Goal: Task Accomplishment & Management: Complete application form

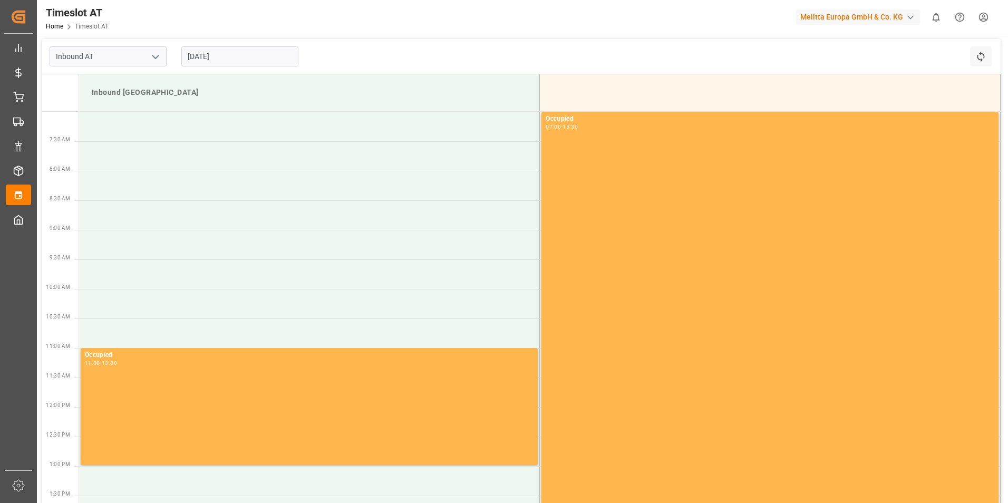
click at [210, 52] on input "[DATE]" at bounding box center [239, 56] width 117 height 20
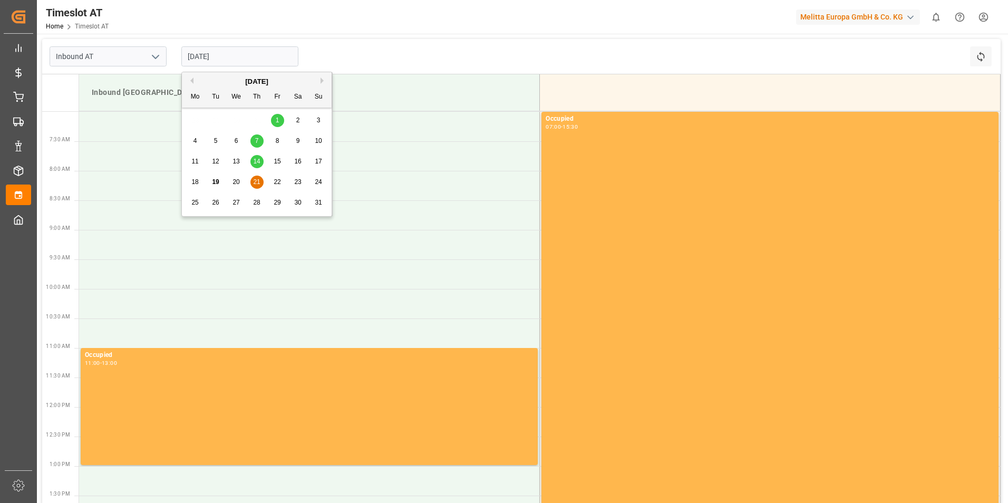
click at [279, 181] on span "22" at bounding box center [277, 181] width 7 height 7
type input "[DATE]"
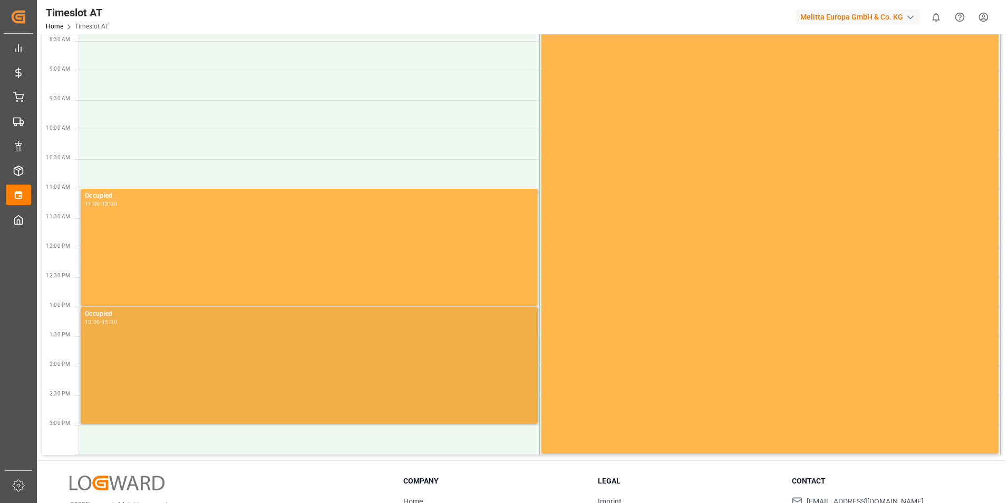
scroll to position [236, 0]
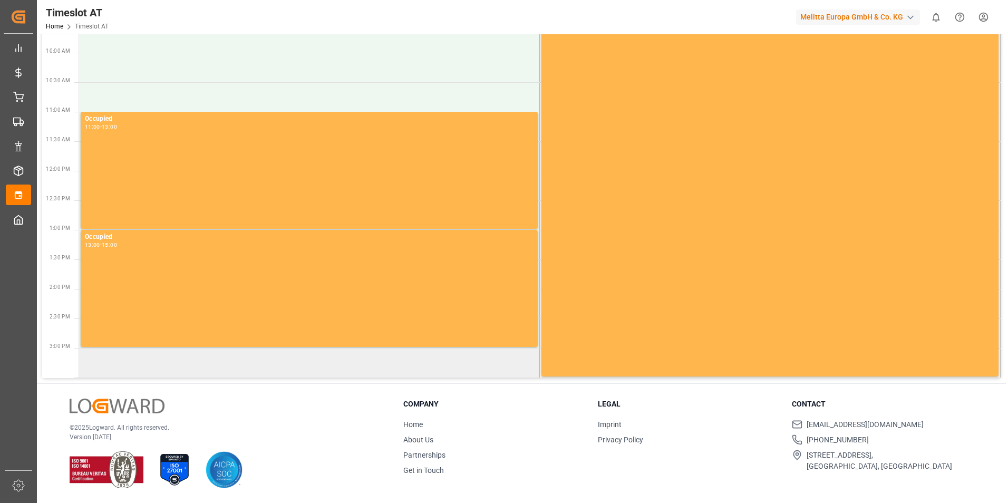
click at [266, 361] on td at bounding box center [309, 363] width 461 height 30
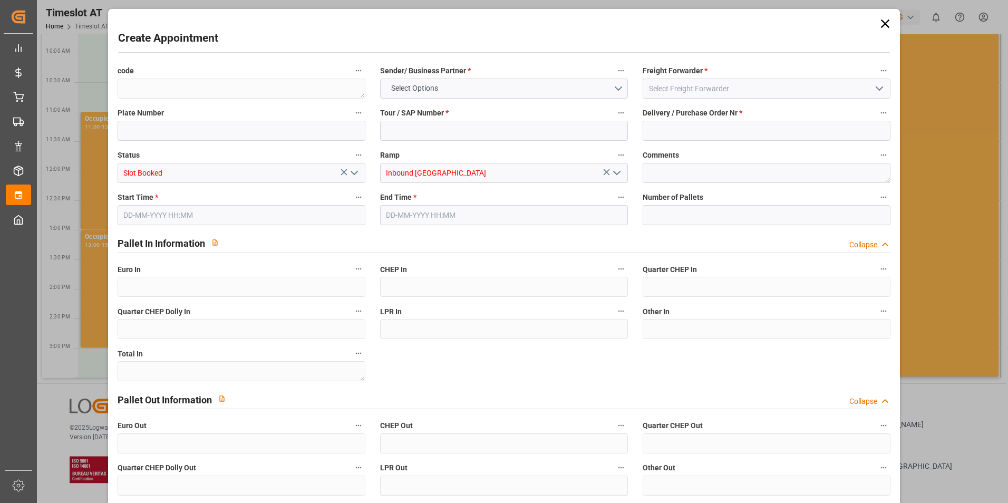
type input "0"
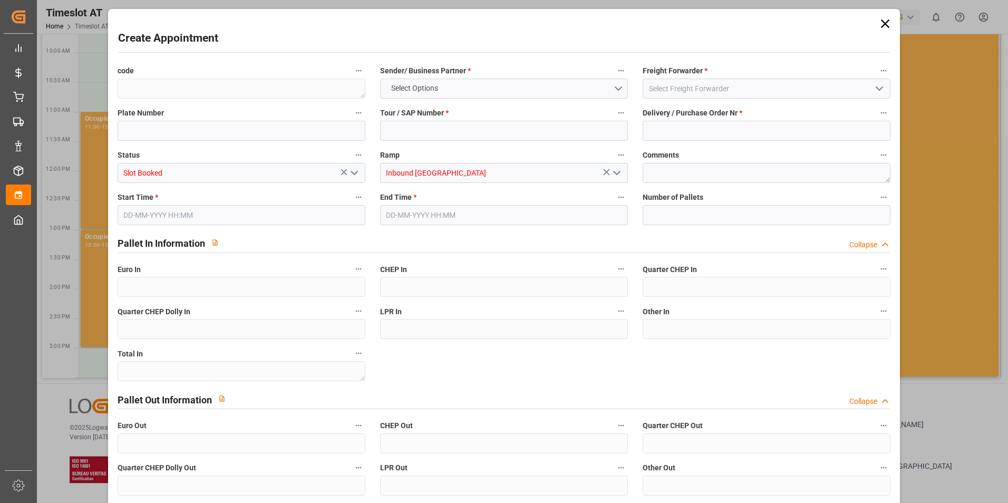
type input "0"
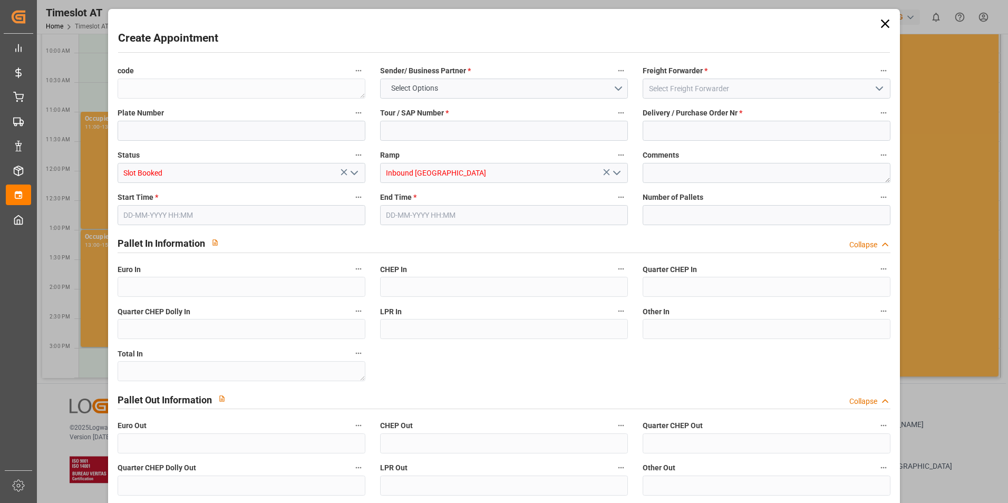
type input "0"
type input "[DATE] 15:00"
type input "[DATE] 17:00"
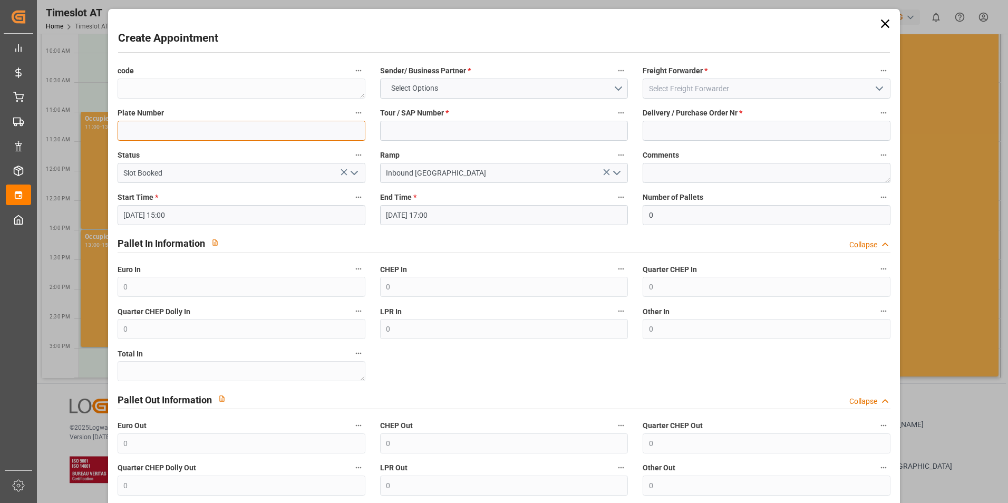
click at [264, 130] on input at bounding box center [242, 131] width 248 height 20
type input "PGN 966KA /PGN 25V5"
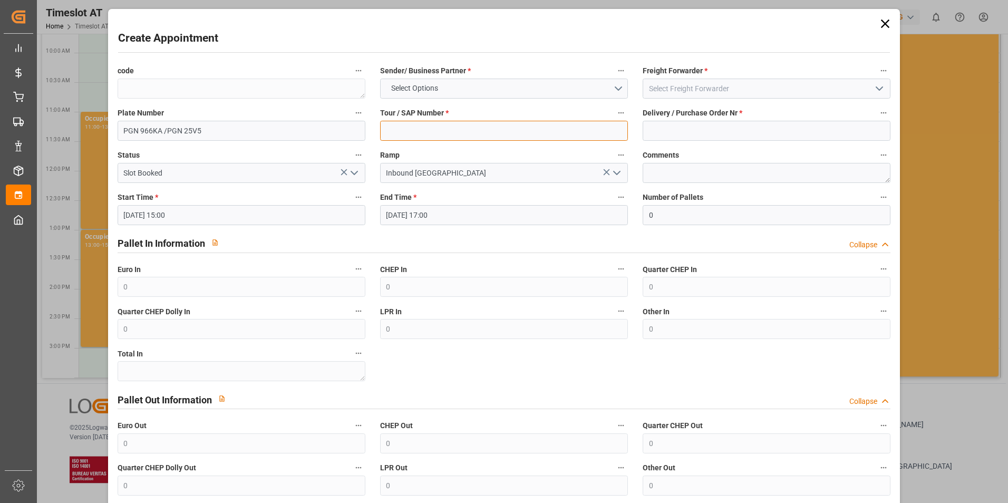
click at [471, 127] on input at bounding box center [504, 131] width 248 height 20
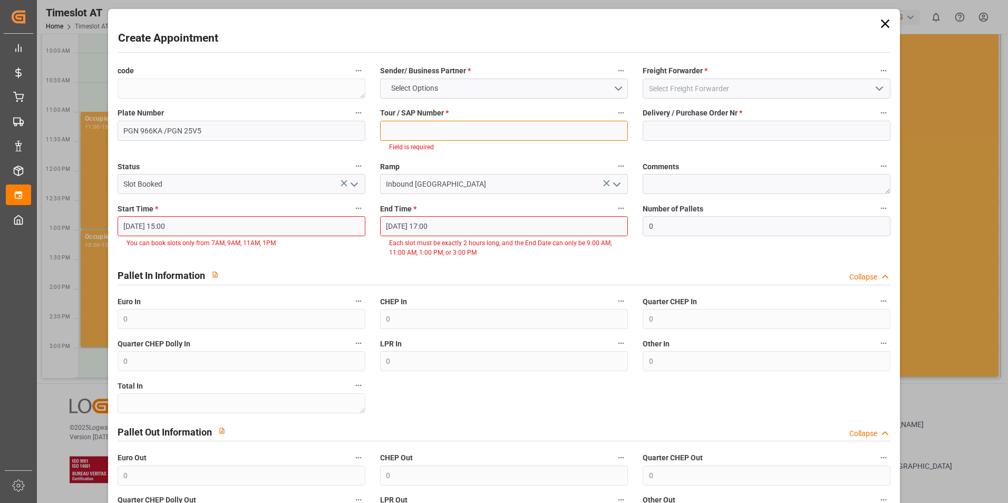
paste input "62042165"
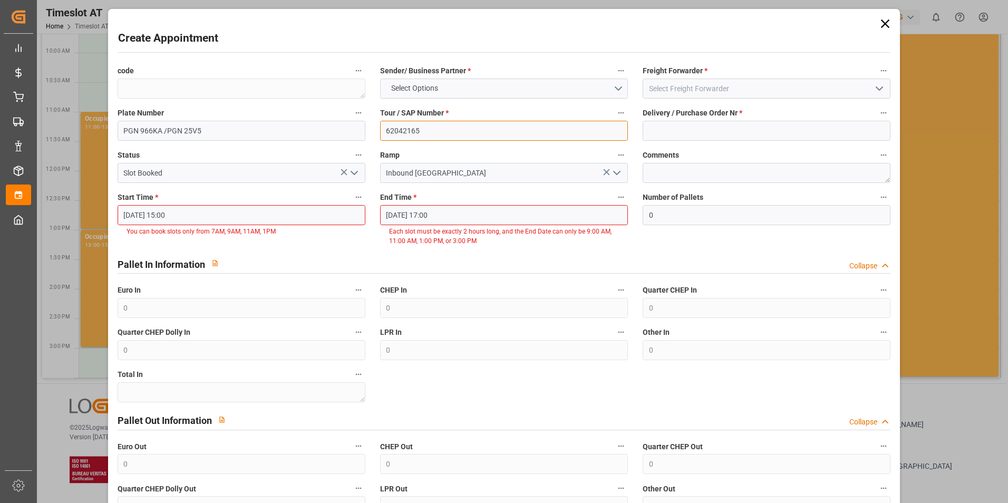
type input "62042165"
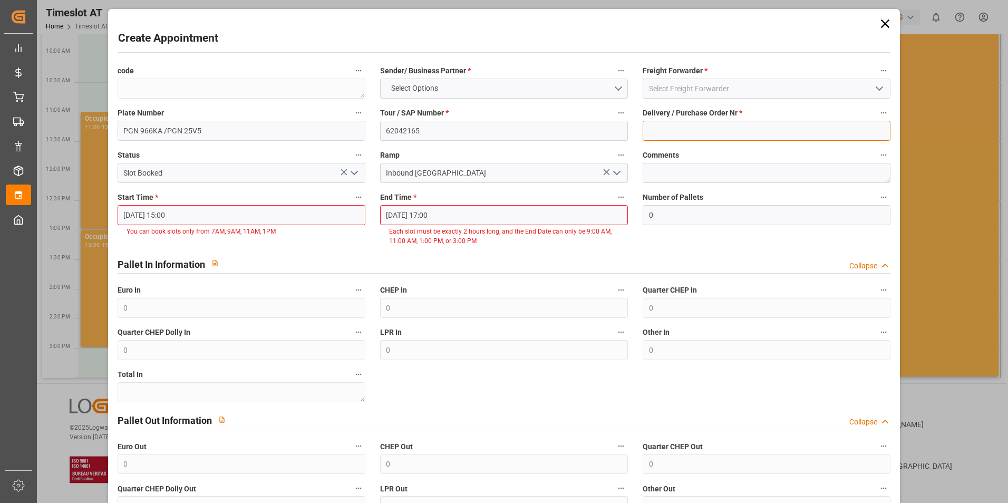
click at [690, 134] on input at bounding box center [767, 131] width 248 height 20
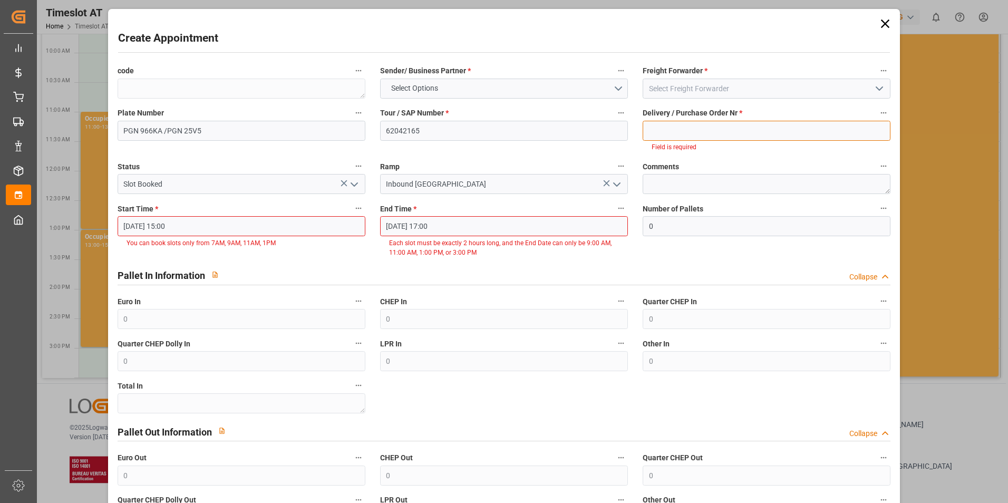
paste input "488985"
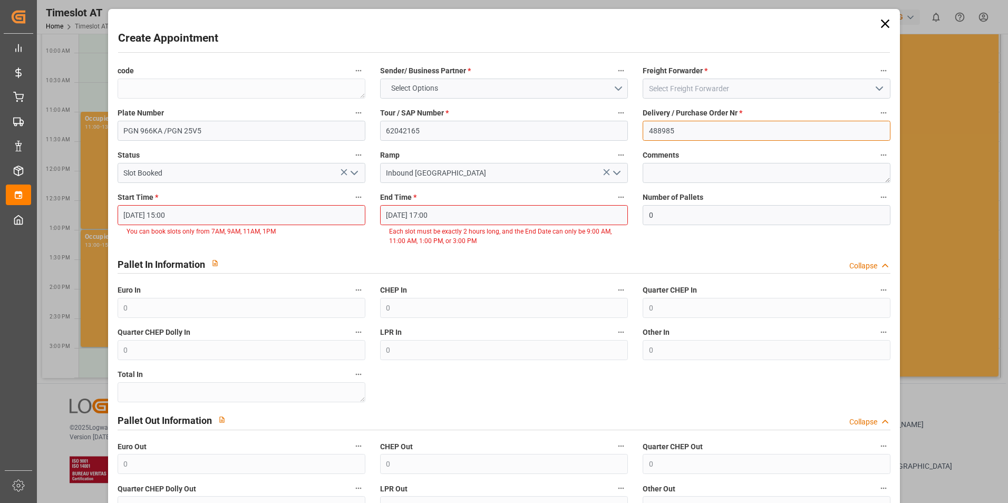
type input "488985"
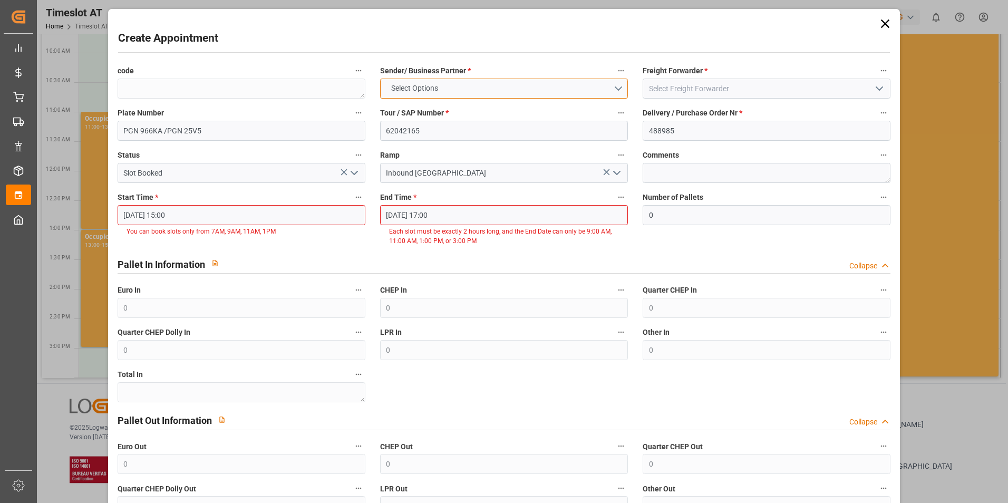
click at [590, 88] on button "Select Options" at bounding box center [504, 89] width 248 height 20
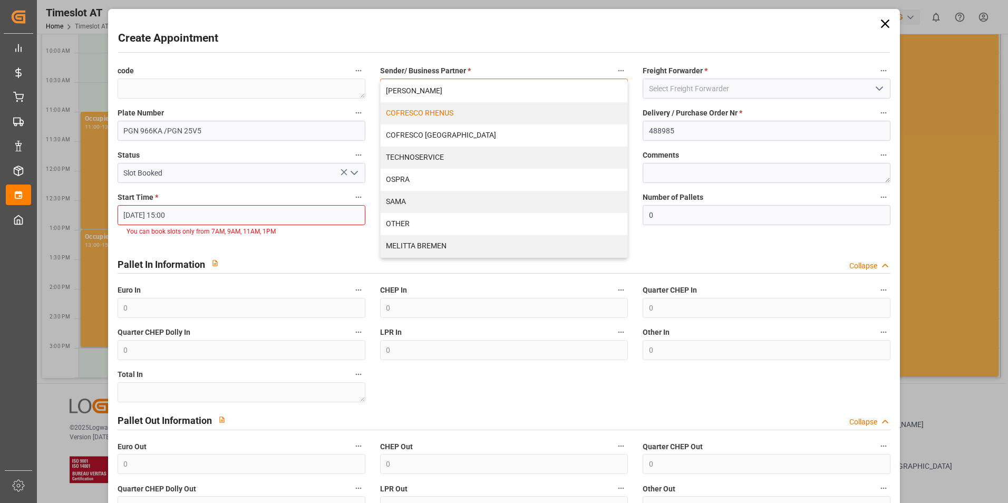
click at [498, 115] on div "COFRESCO RHENUS" at bounding box center [504, 113] width 247 height 22
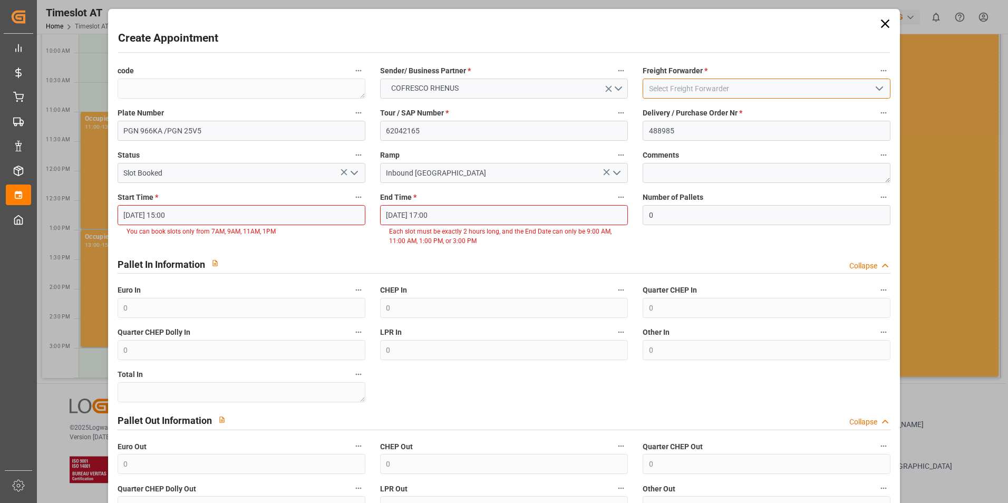
click at [718, 91] on input at bounding box center [767, 89] width 248 height 20
click at [834, 82] on input at bounding box center [767, 89] width 248 height 20
click at [859, 83] on input at bounding box center [767, 89] width 248 height 20
click at [227, 215] on div "Start Time * [DATE] 15:00 You can book slots only from 7AM, 9AM, 11AM, 1PM" at bounding box center [241, 218] width 263 height 63
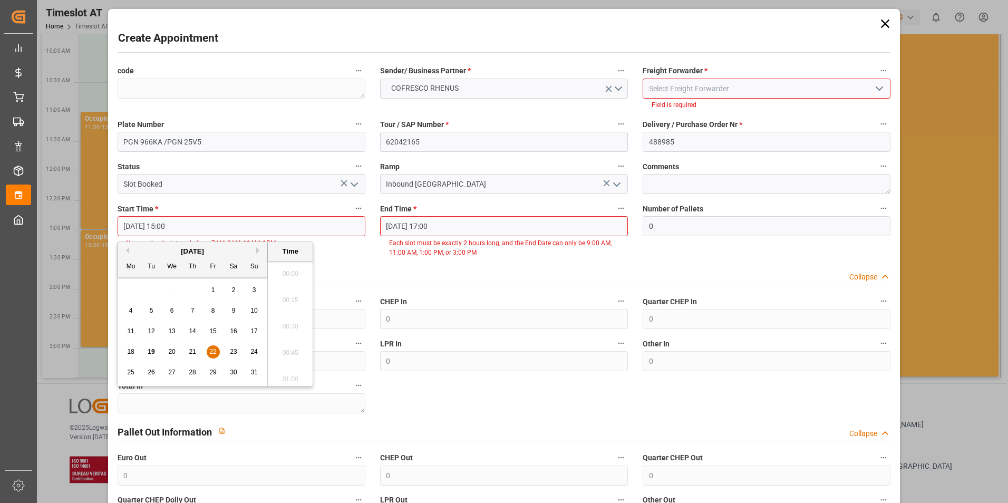
scroll to position [1532, 0]
click at [228, 213] on label "Start Time *" at bounding box center [242, 208] width 248 height 15
click at [352, 213] on button "Start Time *" at bounding box center [359, 208] width 14 height 14
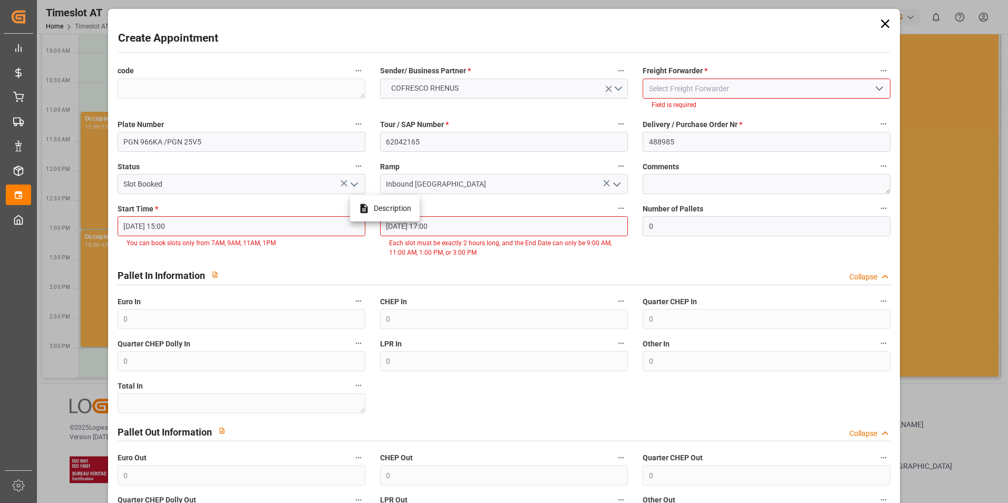
drag, startPoint x: 228, startPoint y: 213, endPoint x: 257, endPoint y: 232, distance: 34.2
click at [256, 232] on div at bounding box center [504, 251] width 1008 height 503
click at [258, 232] on div "Description" at bounding box center [504, 251] width 1008 height 503
click at [881, 26] on icon at bounding box center [885, 24] width 8 height 8
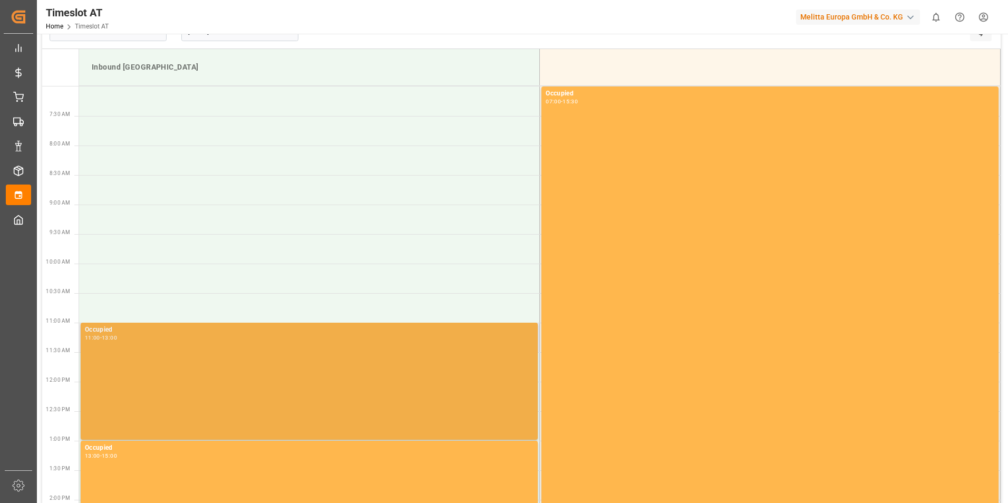
scroll to position [0, 0]
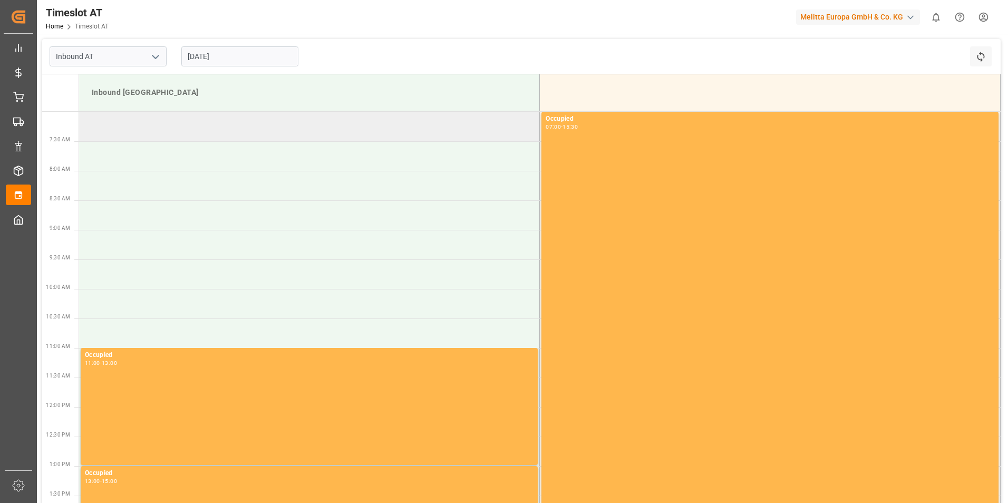
click at [219, 124] on td at bounding box center [309, 127] width 461 height 30
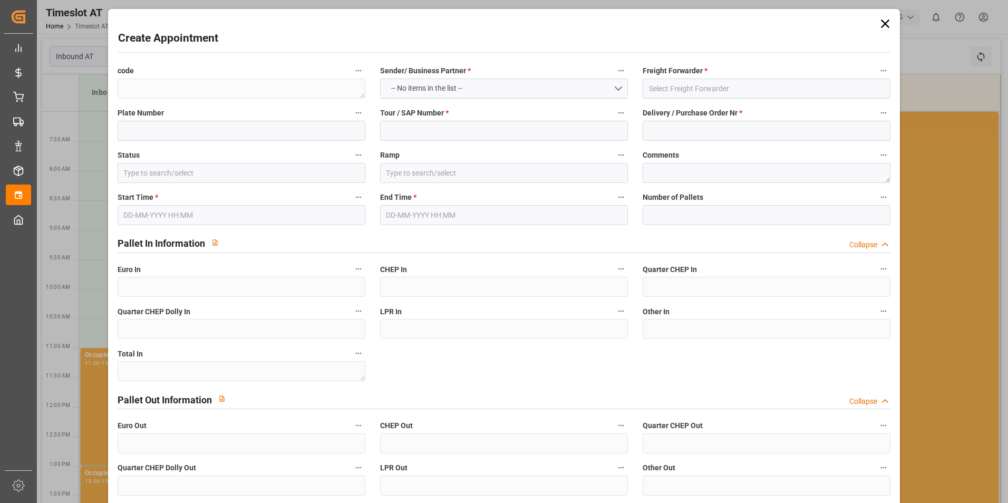
type input "Slot Booked"
type input "Inbound [GEOGRAPHIC_DATA]"
type input "0"
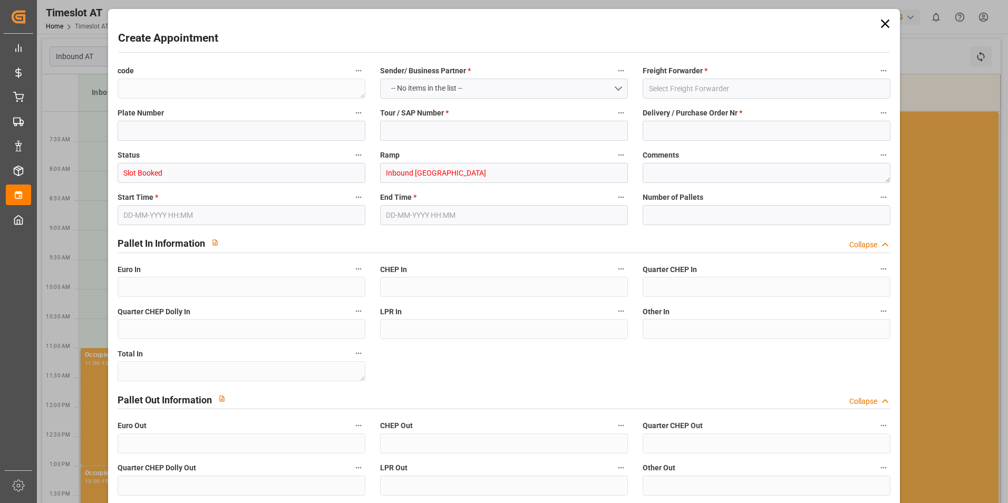
type input "0"
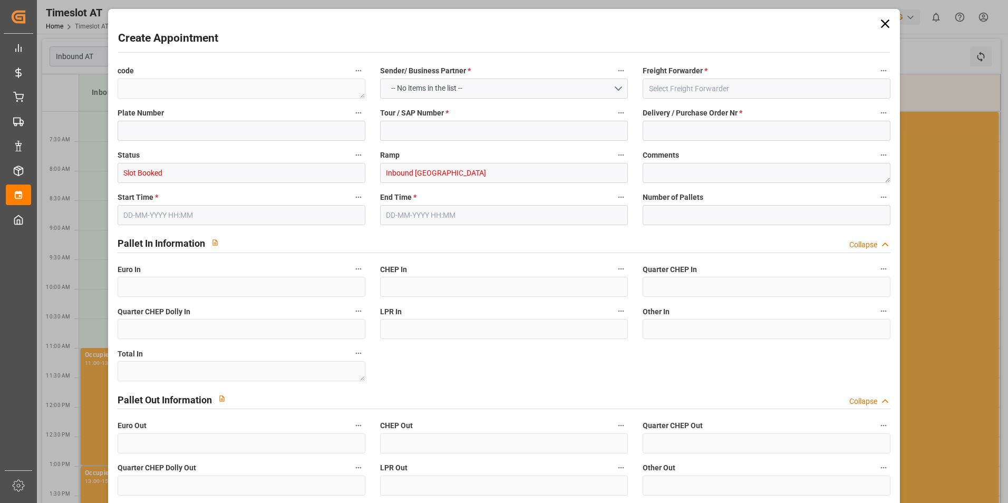
type input "0"
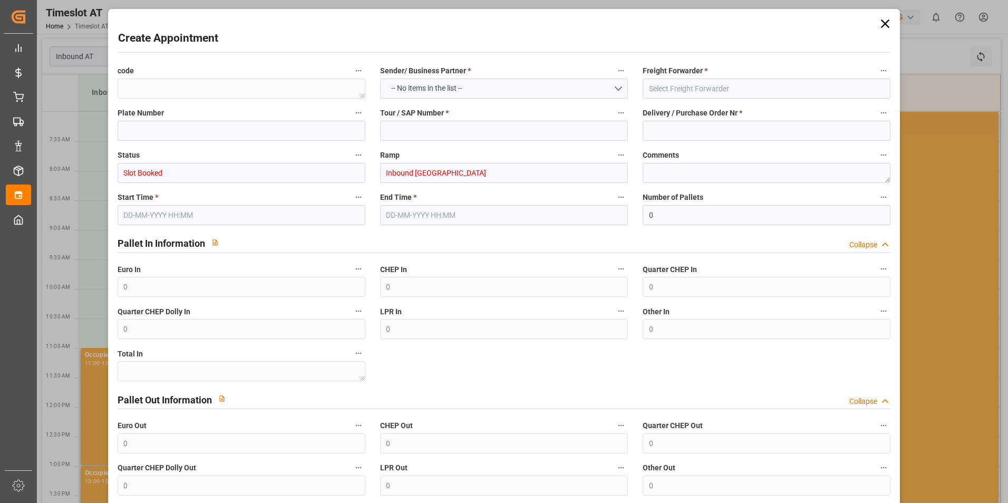
type input "[DATE] 07:00"
type input "[DATE] 09:00"
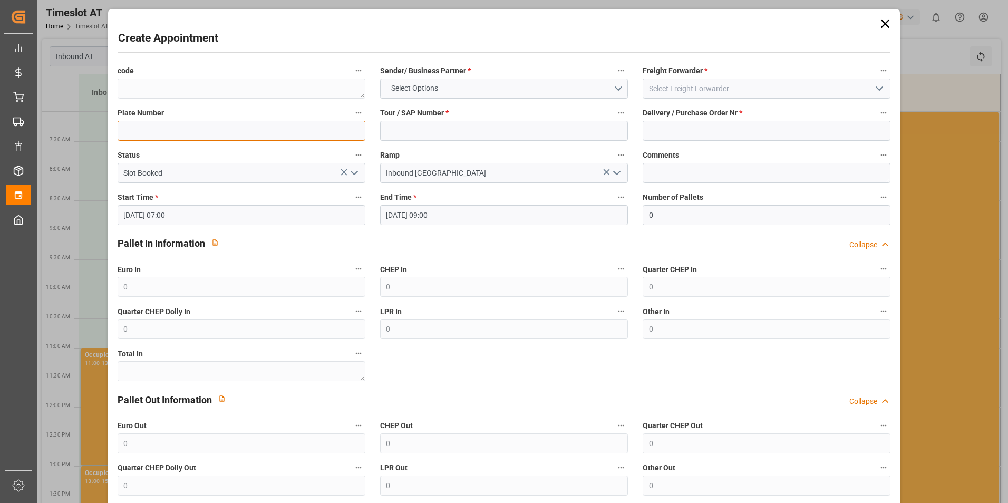
click at [313, 131] on input at bounding box center [242, 131] width 248 height 20
paste input "BI026GH"
paste input "BKL1122X"
type input "BI026GH/BKL1122X"
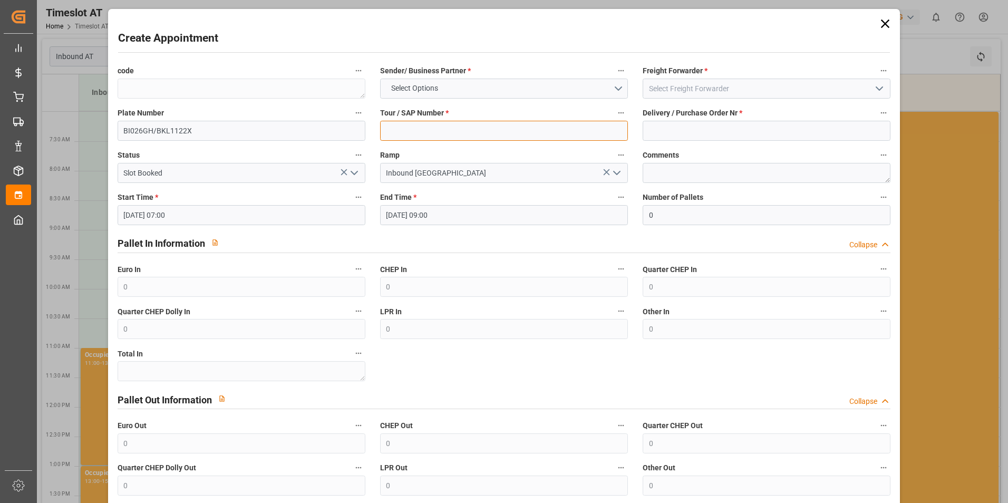
drag, startPoint x: 428, startPoint y: 131, endPoint x: 387, endPoint y: 150, distance: 44.3
click at [428, 131] on input at bounding box center [504, 131] width 248 height 20
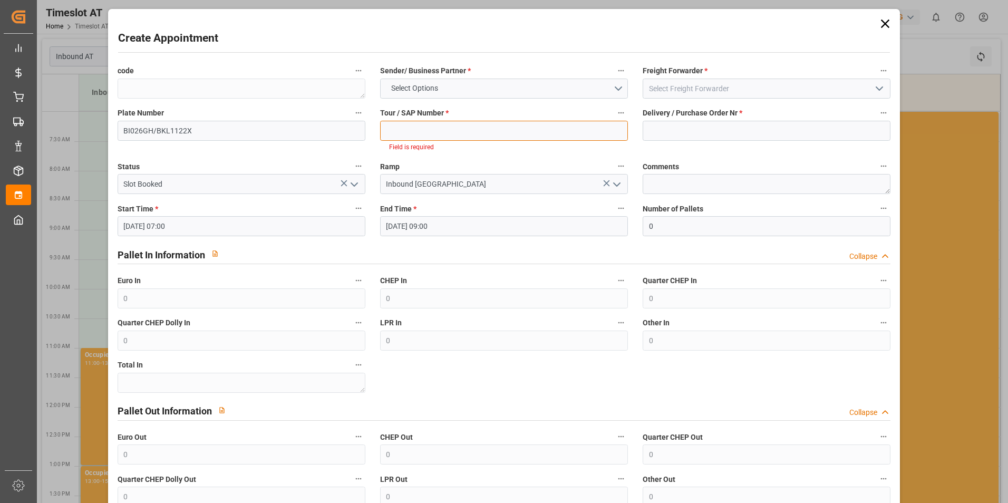
paste input "62042165"
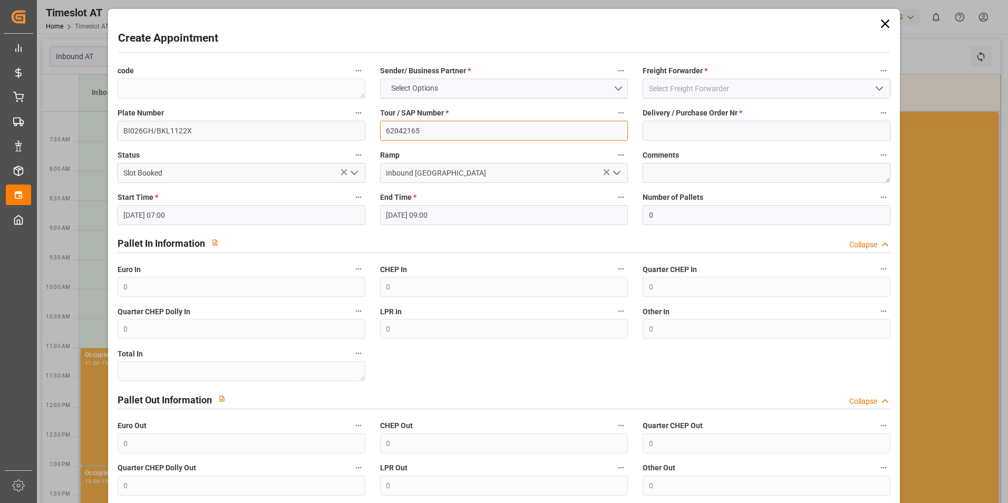
type input "62042165"
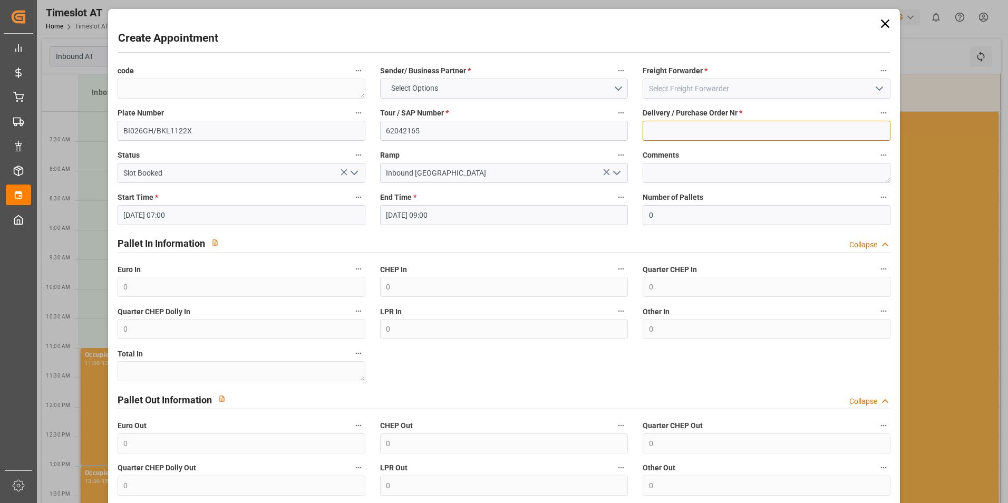
drag, startPoint x: 679, startPoint y: 122, endPoint x: 754, endPoint y: 30, distance: 118.4
click at [679, 122] on input at bounding box center [767, 131] width 248 height 20
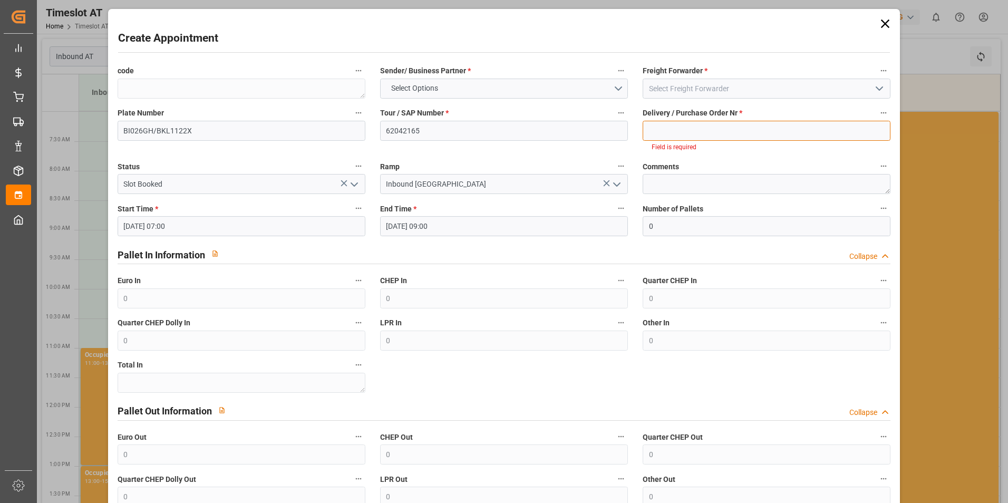
paste input "488985"
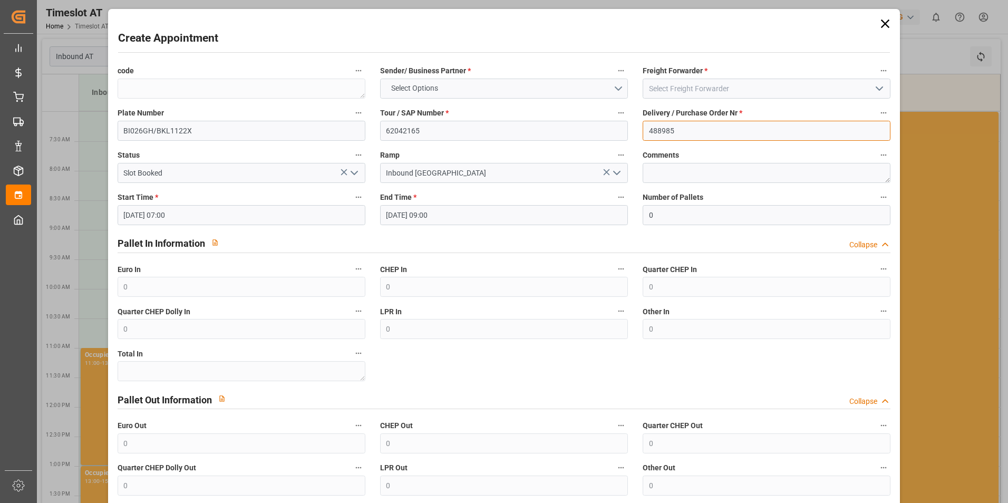
type input "488985"
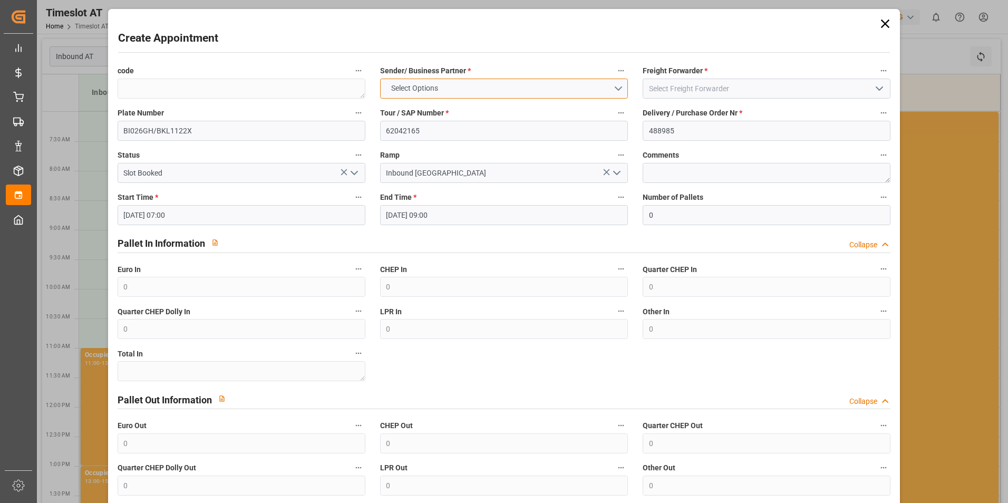
click at [519, 92] on button "Select Options" at bounding box center [504, 89] width 248 height 20
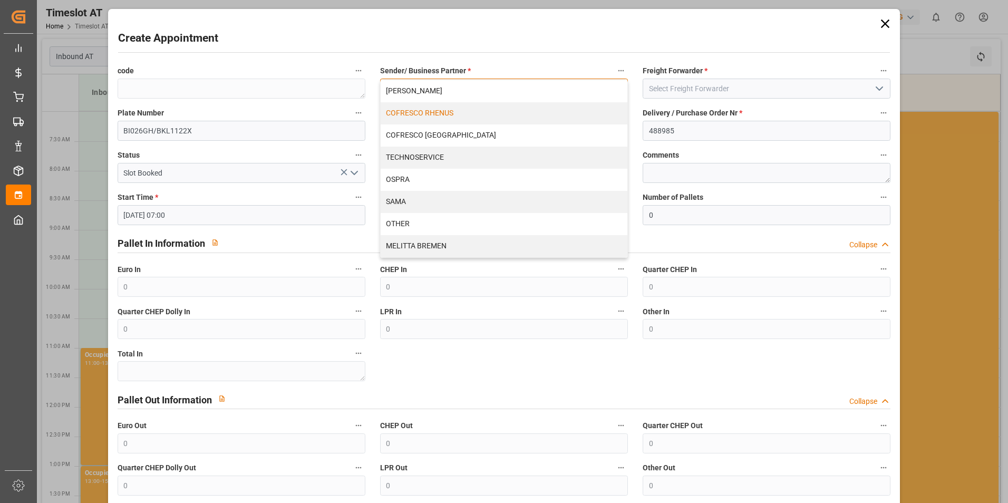
click at [492, 120] on div "COFRESCO RHENUS" at bounding box center [504, 113] width 247 height 22
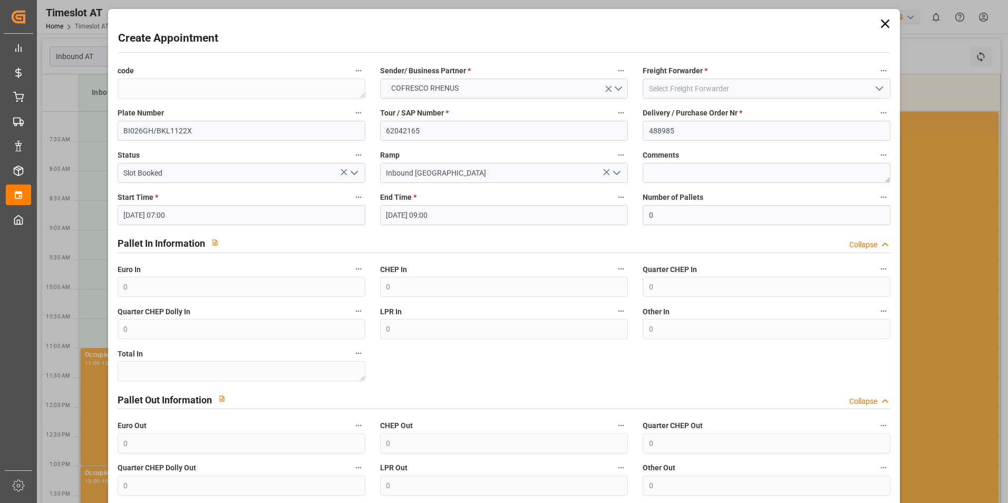
click at [791, 66] on label "Freight Forwarder *" at bounding box center [767, 71] width 248 height 15
click at [877, 66] on button "Freight Forwarder *" at bounding box center [884, 71] width 14 height 14
click at [798, 79] on div at bounding box center [504, 251] width 1008 height 503
click at [795, 89] on input at bounding box center [767, 89] width 248 height 20
click at [790, 89] on input at bounding box center [767, 89] width 248 height 20
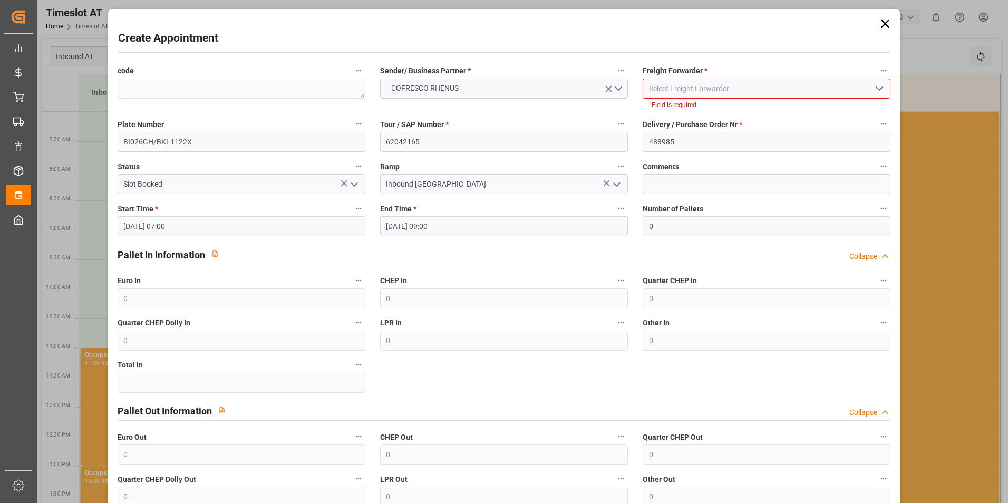
click at [873, 92] on icon "open menu" at bounding box center [879, 88] width 13 height 13
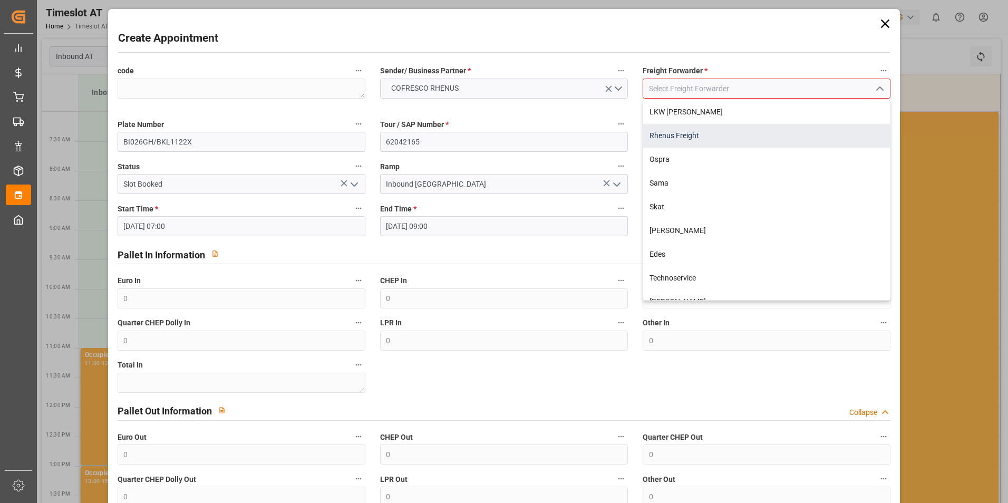
click at [739, 137] on div "Rhenus Freight" at bounding box center [766, 136] width 247 height 24
type input "Rhenus Freight"
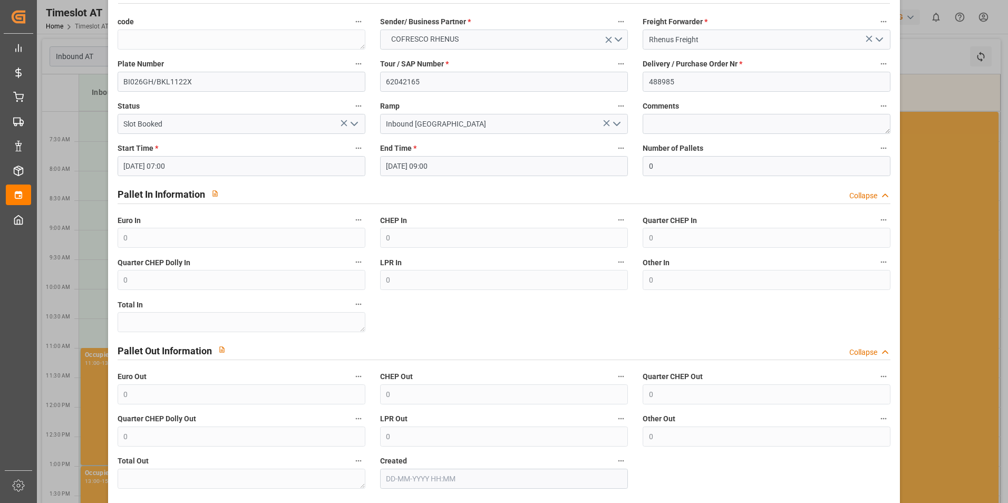
scroll to position [96, 0]
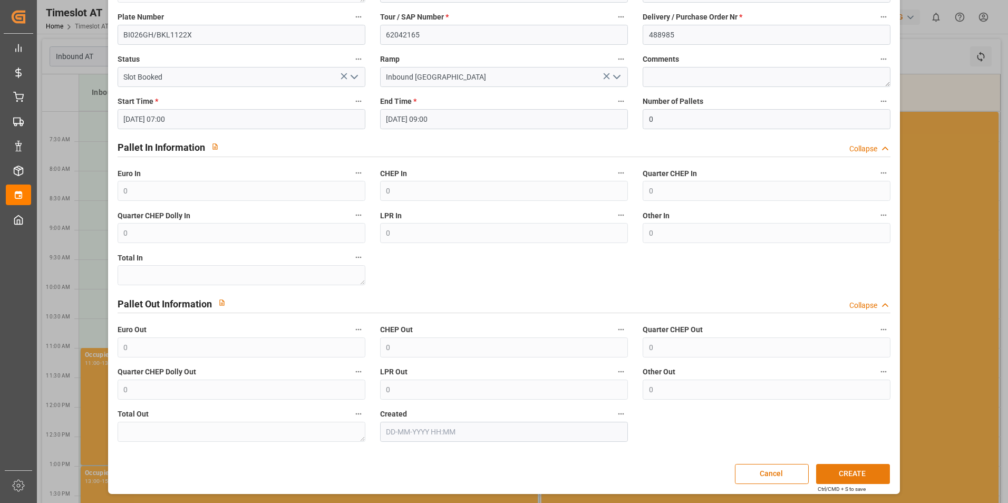
click at [848, 475] on button "CREATE" at bounding box center [853, 474] width 74 height 20
